Goal: Obtain resource: Download file/media

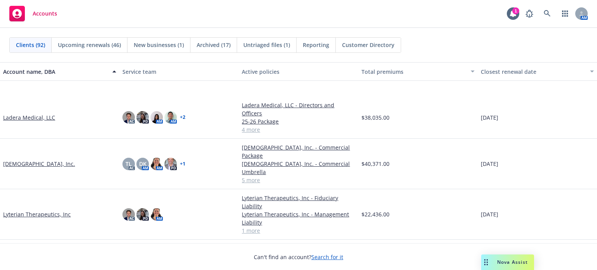
scroll to position [1554, 0]
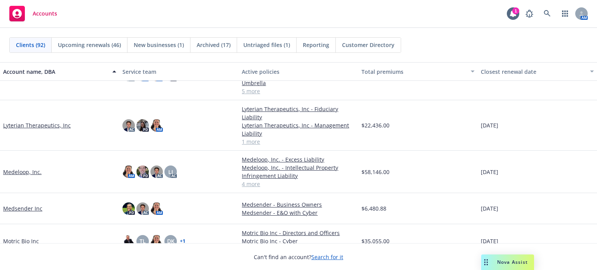
click at [24, 168] on link "Medeloop, Inc." at bounding box center [22, 172] width 38 height 8
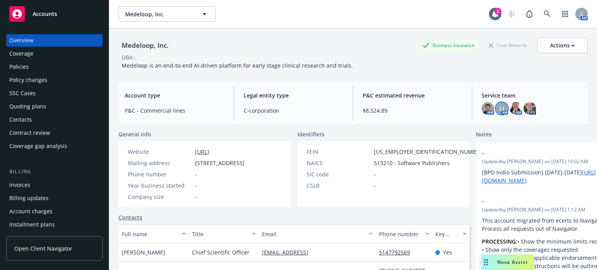
click at [499, 106] on span "LI" at bounding box center [501, 109] width 5 height 8
click at [30, 73] on div "Overview Coverage Policies Policy changes SSC Cases Quoting plans Contacts Cont…" at bounding box center [54, 93] width 96 height 118
click at [30, 70] on div "Policies" at bounding box center [54, 67] width 90 height 12
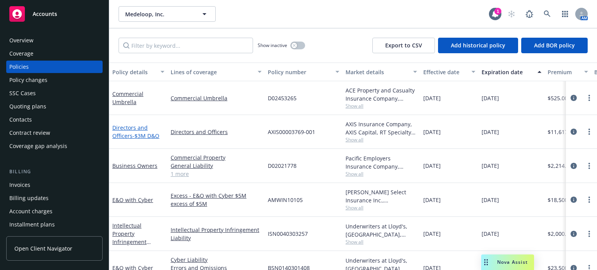
click at [134, 138] on span "- $3M D&O" at bounding box center [146, 135] width 27 height 7
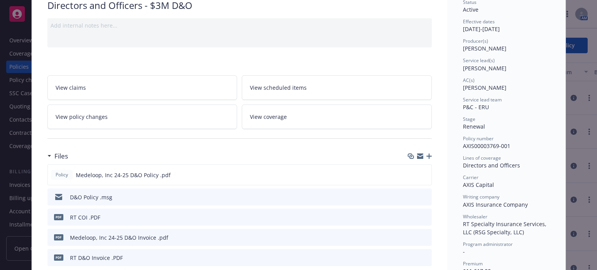
scroll to position [78, 0]
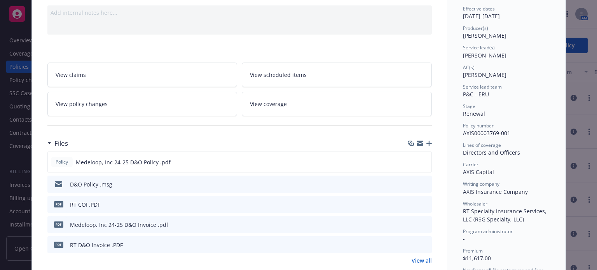
click at [422, 182] on icon "preview file" at bounding box center [424, 183] width 7 height 5
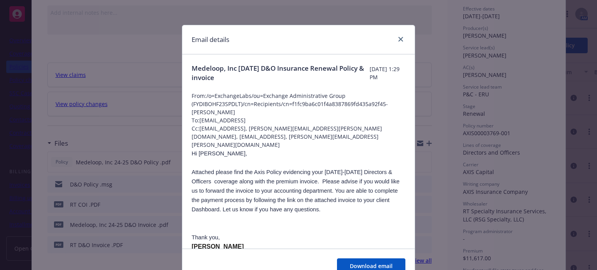
click at [400, 35] on div at bounding box center [399, 40] width 12 height 10
click at [398, 38] on icon "close" at bounding box center [400, 39] width 5 height 5
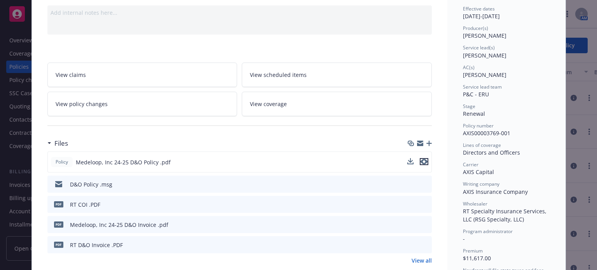
click at [420, 160] on icon "preview file" at bounding box center [423, 161] width 7 height 5
click at [409, 163] on icon "download file" at bounding box center [411, 162] width 6 height 6
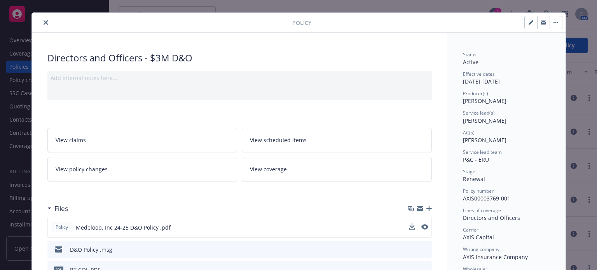
scroll to position [0, 0]
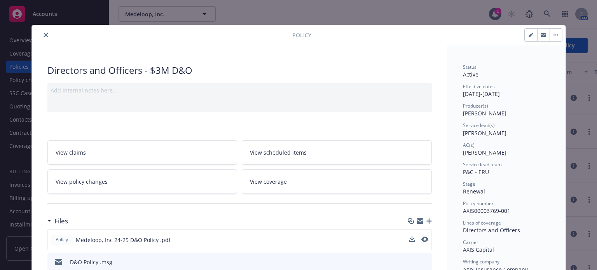
click at [44, 35] on icon "close" at bounding box center [46, 35] width 5 height 5
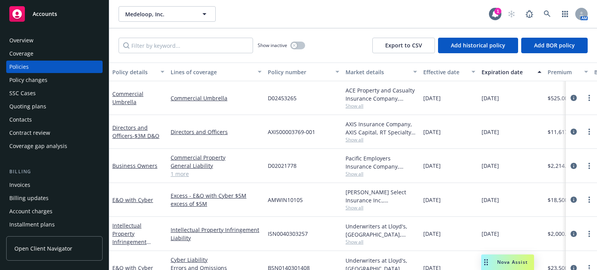
click at [503, 261] on span "Nova Assist" at bounding box center [512, 262] width 31 height 7
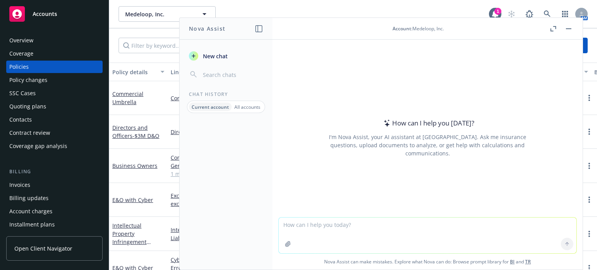
click at [406, 227] on textarea at bounding box center [428, 236] width 298 height 36
type textarea "compare two quotes and provide a recommendation"
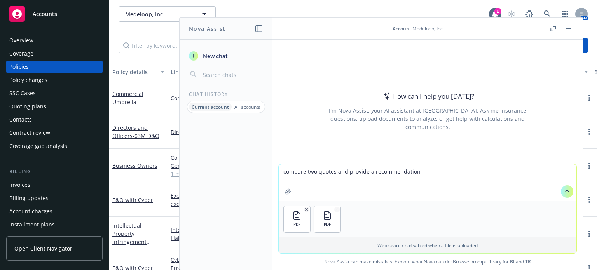
click at [565, 193] on icon at bounding box center [566, 191] width 5 height 5
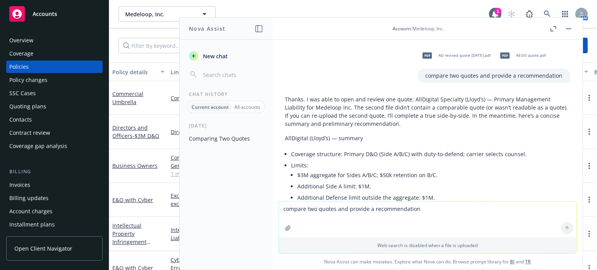
click at [569, 26] on button "button" at bounding box center [568, 28] width 9 height 9
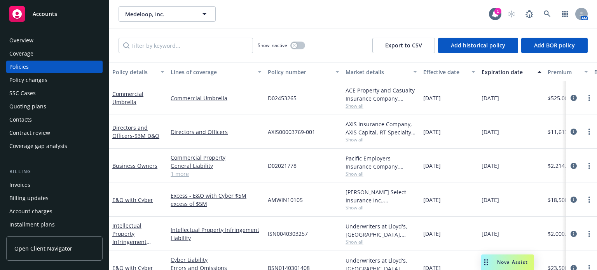
click at [50, 49] on div "Coverage" at bounding box center [54, 53] width 90 height 12
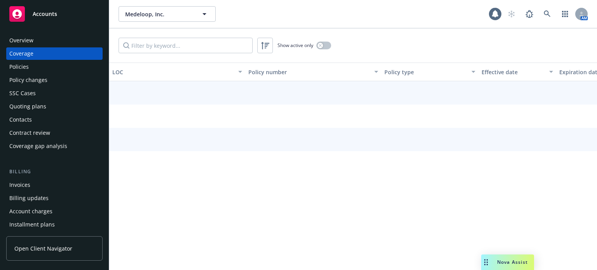
click at [53, 40] on div "Overview" at bounding box center [54, 40] width 90 height 12
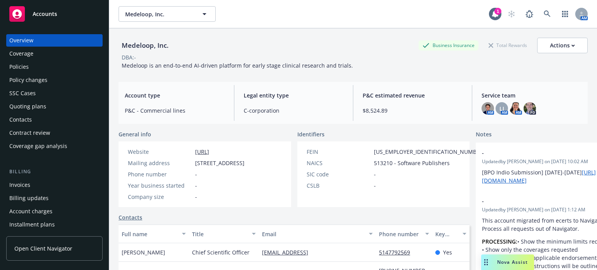
click at [12, 68] on div "Policies" at bounding box center [18, 67] width 19 height 12
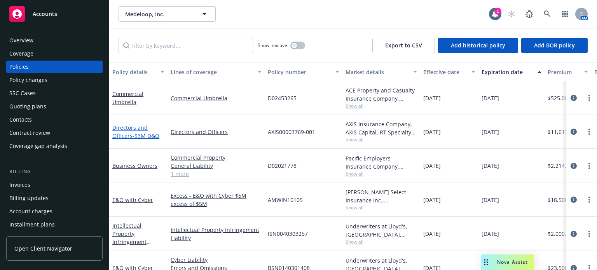
click at [127, 136] on link "Directors and Officers - $3M D&O" at bounding box center [135, 132] width 47 height 16
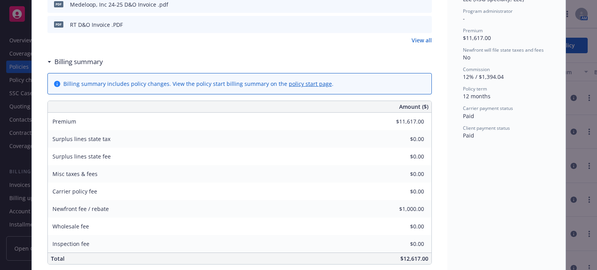
scroll to position [311, 0]
